Goal: Contribute content: Add original content to the website for others to see

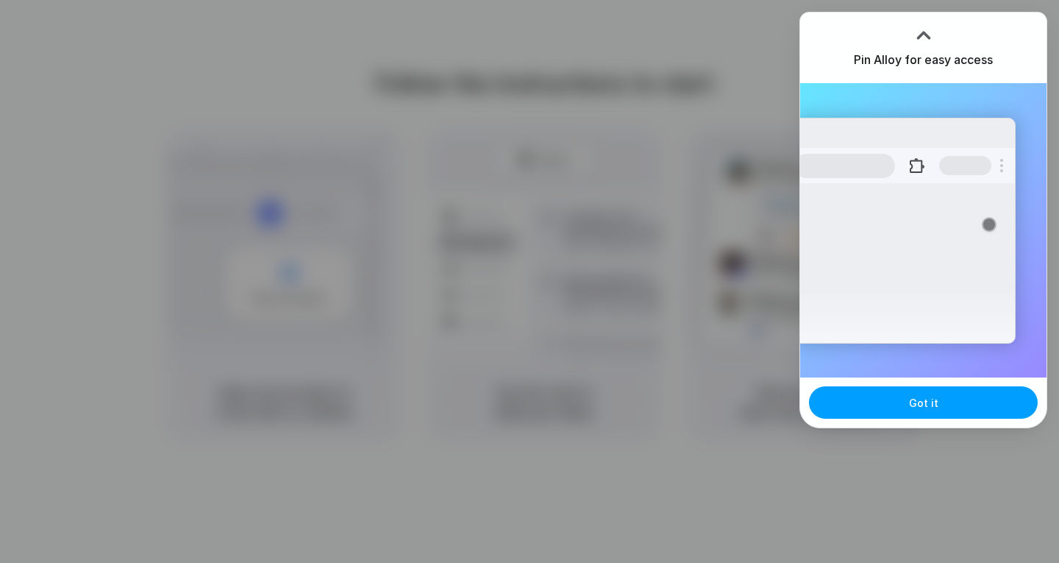
click at [894, 398] on button "Got it" at bounding box center [923, 402] width 229 height 32
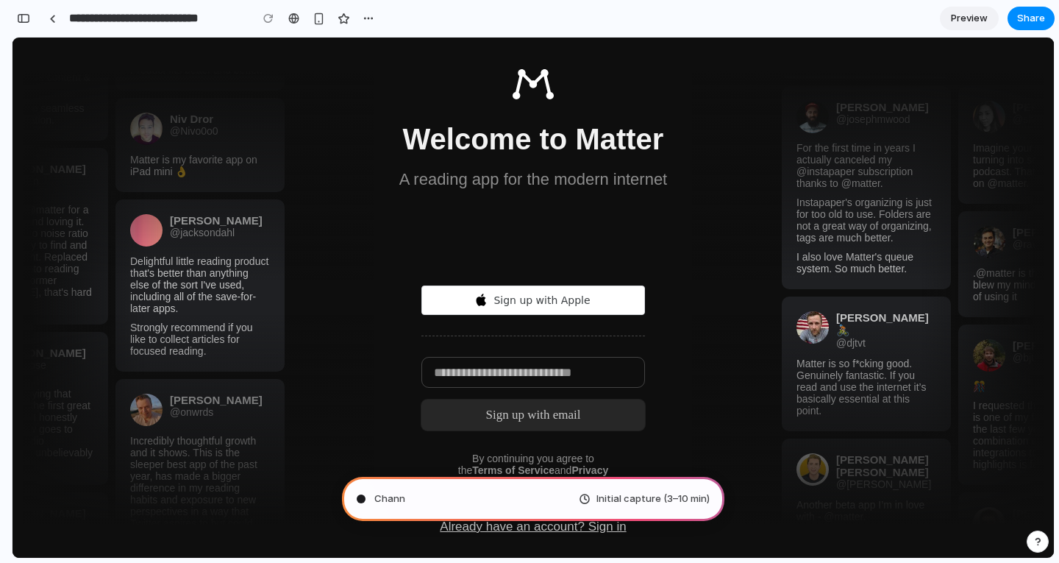
type input "**********"
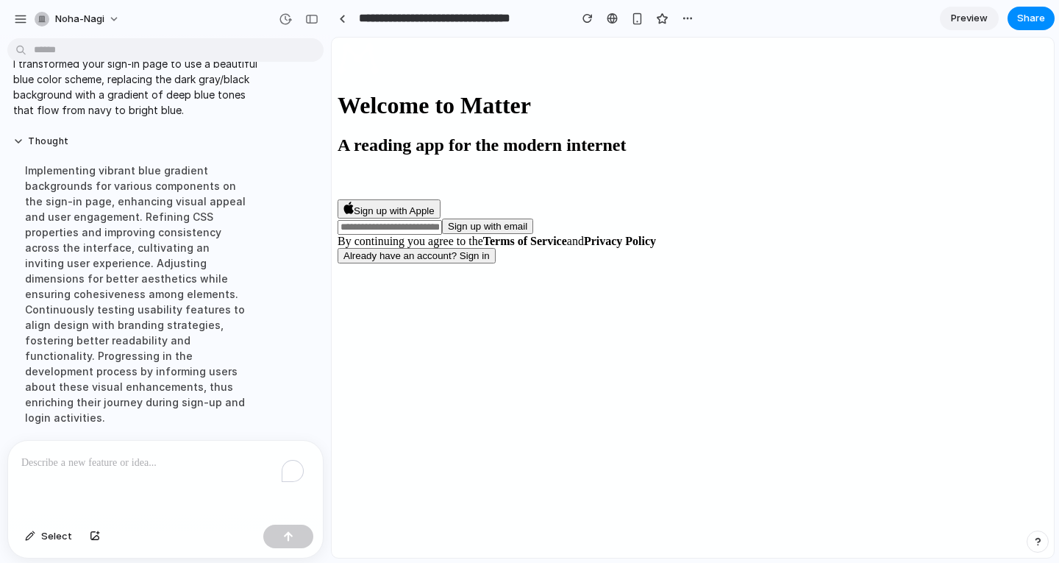
click at [132, 442] on div "To enrich screen reader interactions, please activate Accessibility in Grammarl…" at bounding box center [165, 479] width 315 height 78
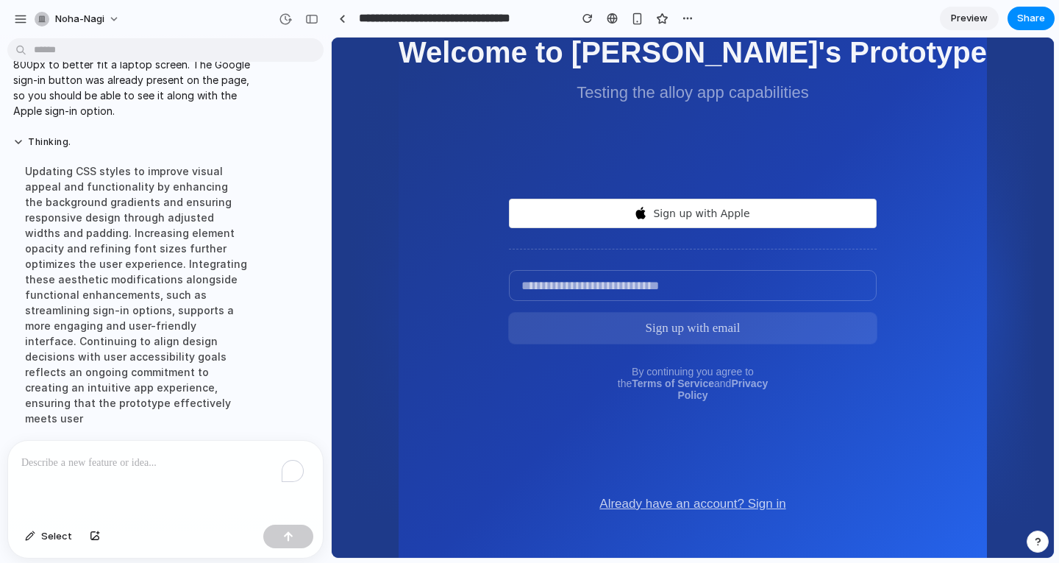
click at [969, 23] on span "Preview" at bounding box center [969, 18] width 37 height 15
